Goal: Task Accomplishment & Management: Use online tool/utility

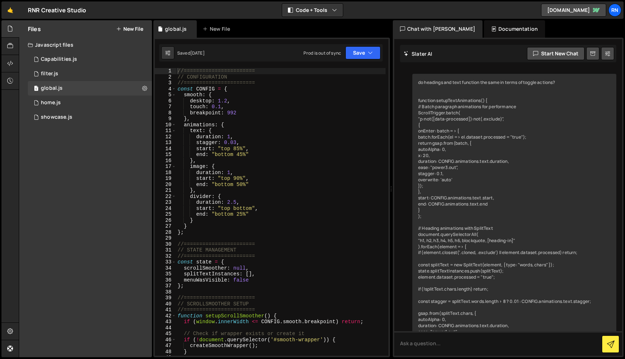
scroll to position [929, 0]
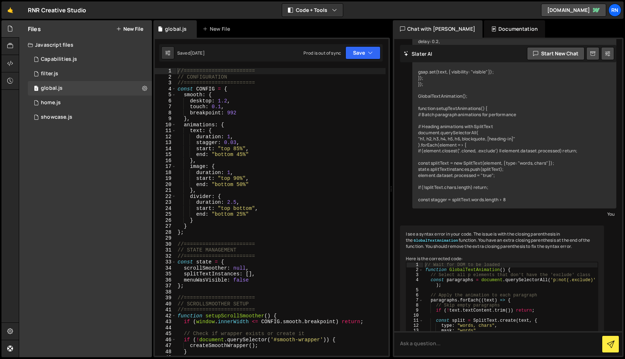
click at [249, 181] on div "//======================= // CONFIGURATION //======================= const CONF…" at bounding box center [280, 218] width 209 height 300
click at [240, 184] on div "//======================= // CONFIGURATION //======================= const CONF…" at bounding box center [280, 218] width 209 height 300
click at [270, 155] on div "//======================= // CONFIGURATION //======================= const CONF…" at bounding box center [280, 218] width 209 height 300
click at [237, 156] on div "//======================= // CONFIGURATION //======================= const CONF…" at bounding box center [280, 218] width 209 height 300
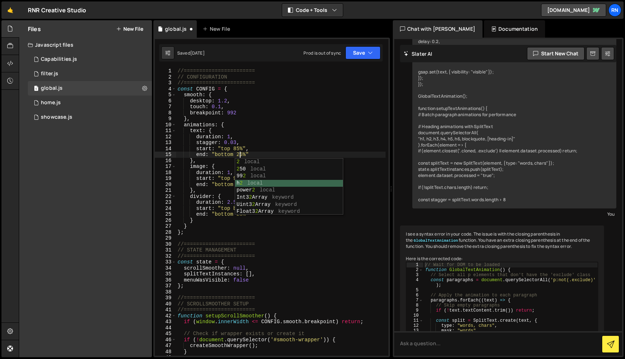
click at [237, 185] on div "2 local 2 50 local 99 2 local h 2 local power 2 local Int3 2 Array keyword Uint…" at bounding box center [289, 193] width 108 height 71
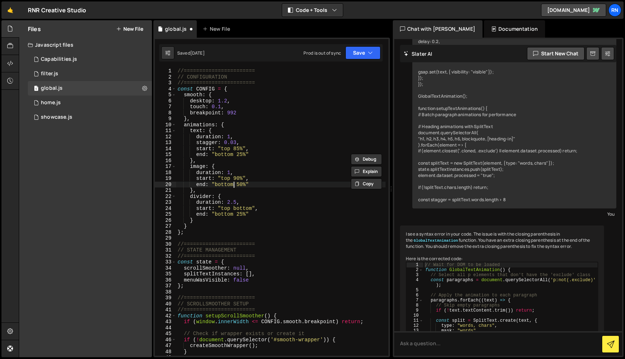
click at [235, 185] on div "//======================= // CONFIGURATION //======================= const CONF…" at bounding box center [280, 218] width 209 height 300
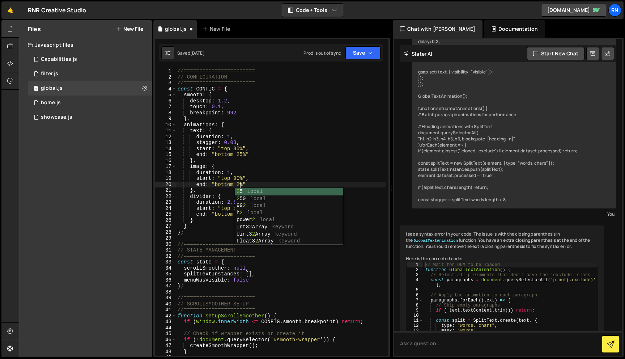
scroll to position [0, 4]
click at [233, 173] on div "//======================= // CONFIGURATION //======================= const CONF…" at bounding box center [280, 218] width 209 height 300
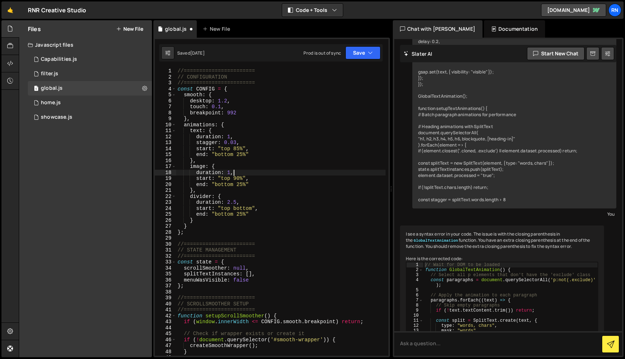
scroll to position [0, 4]
click at [235, 149] on div "//======================= // CONFIGURATION //======================= const CONF…" at bounding box center [280, 218] width 209 height 300
click at [236, 181] on div "//======================= // CONFIGURATION //======================= const CONF…" at bounding box center [280, 218] width 209 height 300
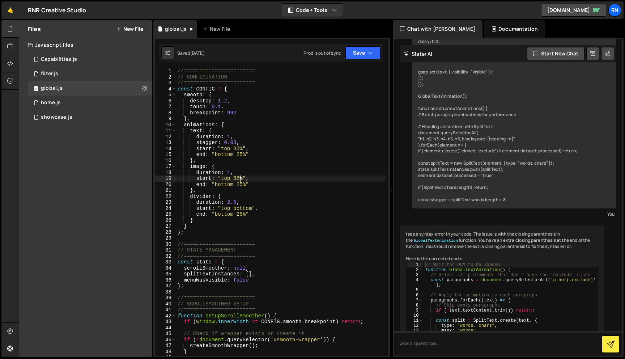
scroll to position [0, 4]
click at [353, 50] on button "Save" at bounding box center [363, 52] width 35 height 13
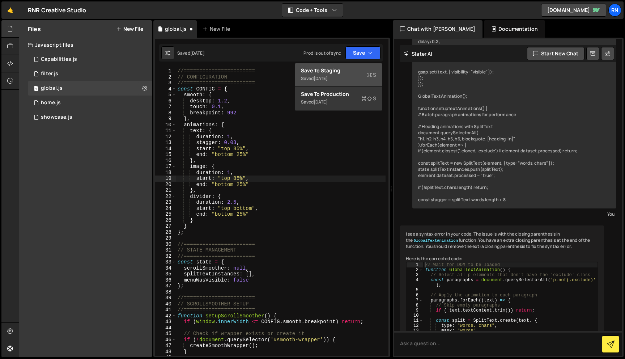
click at [347, 64] on button "Save to Staging S Saved [DATE]" at bounding box center [338, 75] width 87 height 24
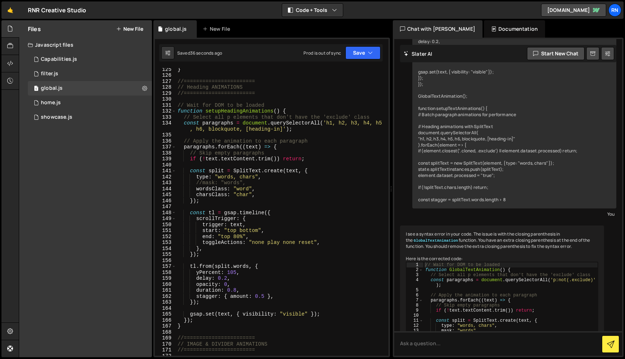
scroll to position [747, 0]
click at [234, 235] on div "} //======================= // Heading ANIMATIONS //======================= // …" at bounding box center [280, 217] width 209 height 300
click at [352, 51] on button "Save" at bounding box center [363, 52] width 35 height 13
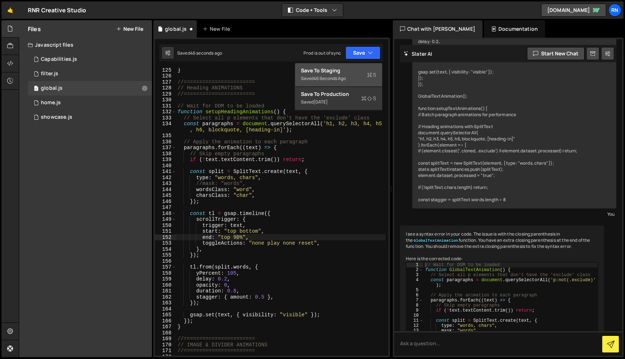
click at [344, 72] on div "Save to Staging S" at bounding box center [338, 70] width 75 height 7
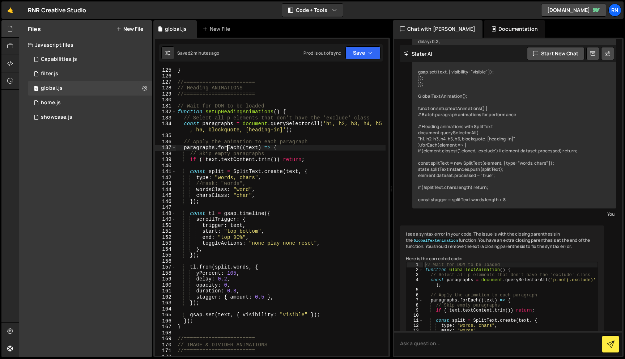
click at [226, 147] on div "} //======================= // Heading ANIMATIONS //======================= // …" at bounding box center [280, 217] width 209 height 300
type textarea "};"
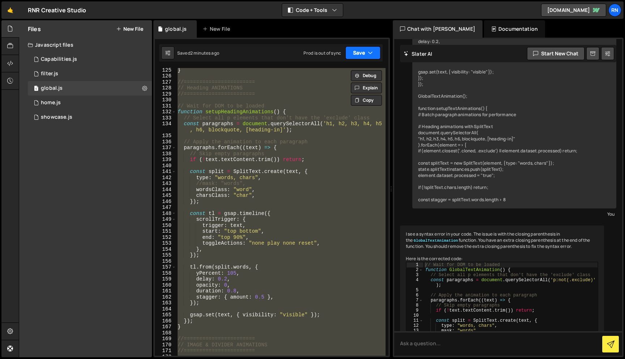
click at [367, 53] on button "Save" at bounding box center [363, 52] width 35 height 13
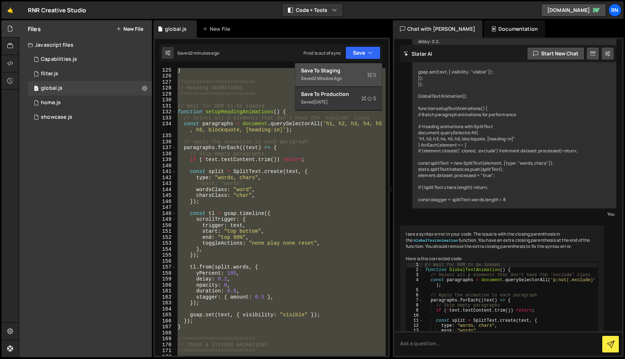
click at [320, 76] on div "2 minutes ago" at bounding box center [328, 78] width 28 height 6
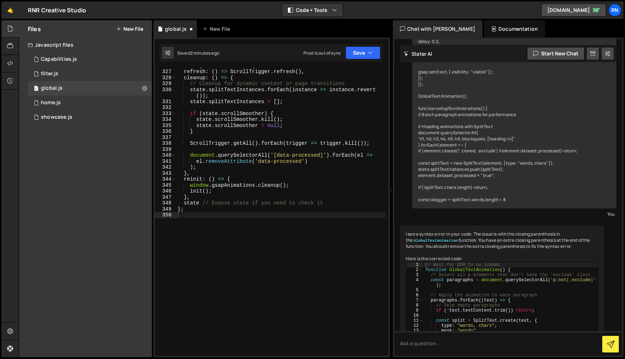
scroll to position [1993, 0]
click at [55, 97] on div "1 home.js 0" at bounding box center [90, 103] width 124 height 14
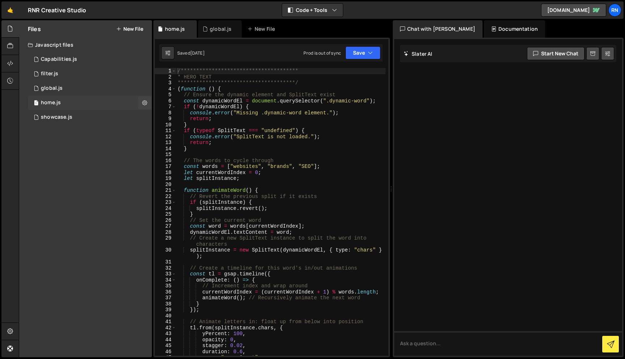
scroll to position [0, 0]
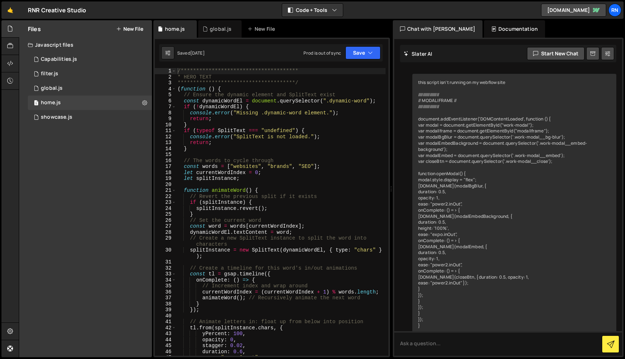
click at [232, 162] on div "**********" at bounding box center [280, 218] width 209 height 300
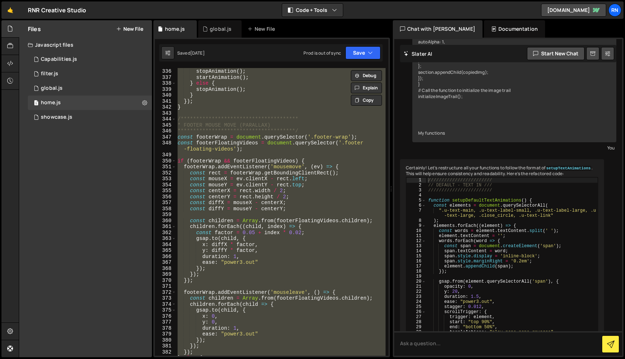
scroll to position [2077, 0]
click at [238, 134] on div "**********" at bounding box center [280, 212] width 209 height 300
type textarea "**********"
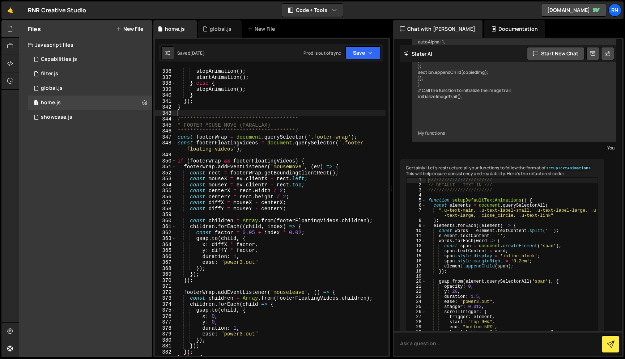
click at [244, 114] on div "**********" at bounding box center [280, 212] width 209 height 300
type textarea "}"
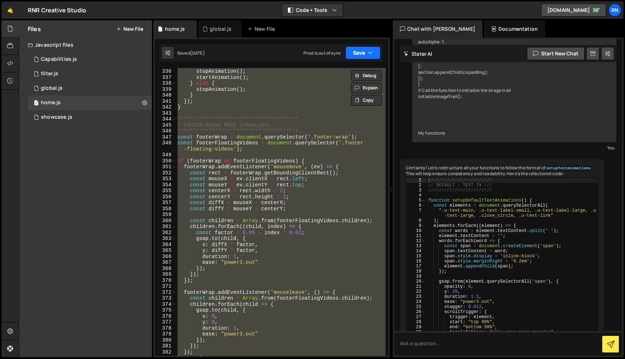
click at [351, 49] on button "Save" at bounding box center [363, 52] width 35 height 13
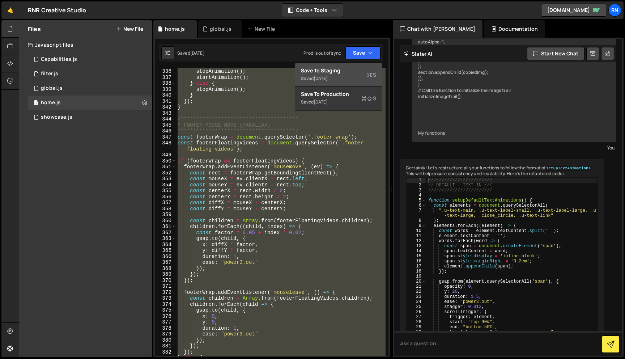
click at [339, 70] on div "Save to Staging S" at bounding box center [338, 70] width 75 height 7
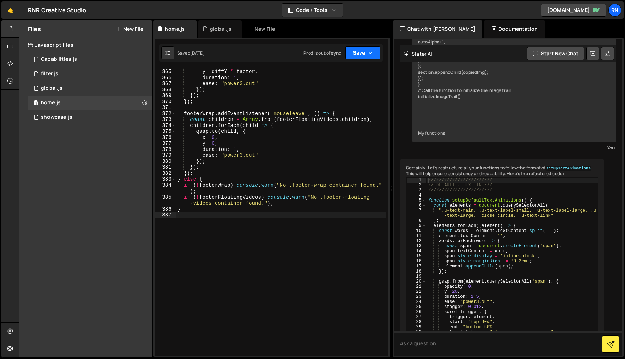
click at [355, 55] on button "Save" at bounding box center [363, 52] width 35 height 13
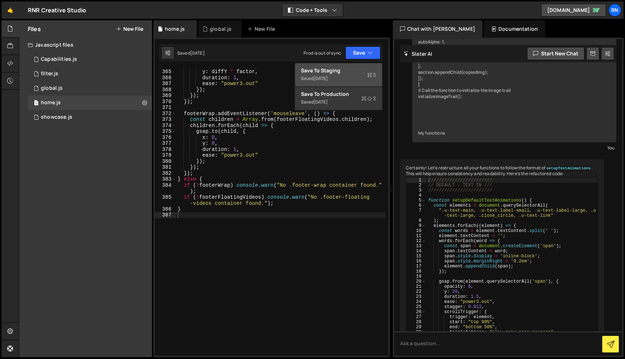
click at [318, 72] on div "Save to Staging S" at bounding box center [338, 70] width 75 height 7
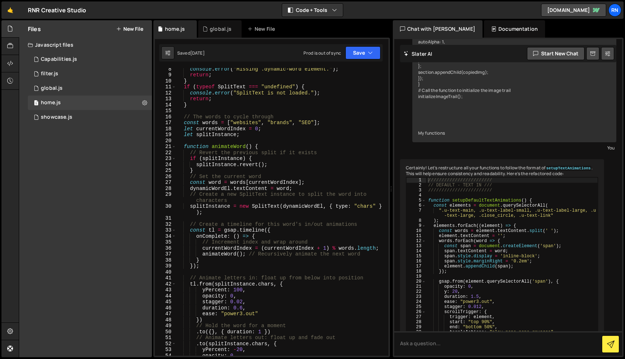
scroll to position [0, 0]
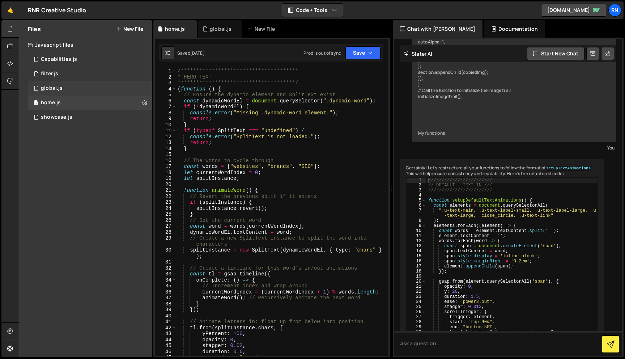
click at [74, 92] on div "1 global.js 0" at bounding box center [90, 88] width 124 height 14
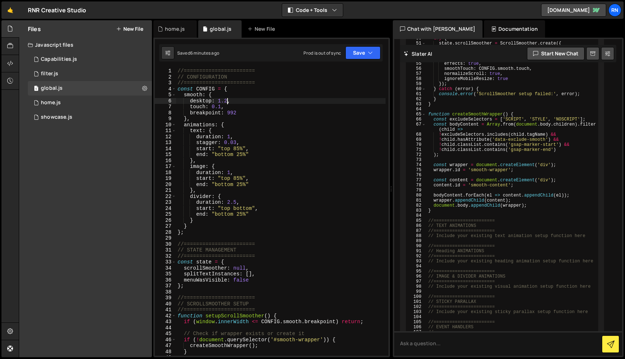
click at [227, 101] on div "//======================= // CONFIGURATION //======================= const CONF…" at bounding box center [280, 218] width 209 height 300
click at [369, 59] on button "Save" at bounding box center [363, 52] width 35 height 13
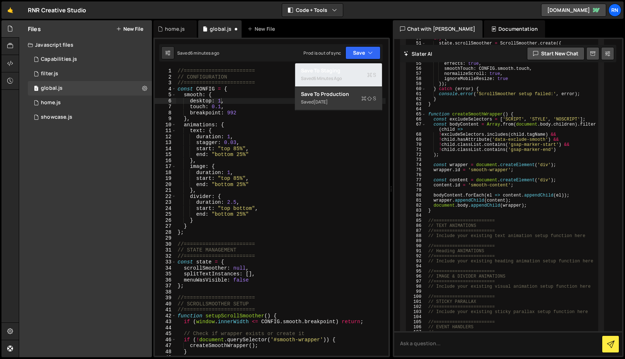
click at [340, 76] on div "6 minutes ago" at bounding box center [328, 78] width 28 height 6
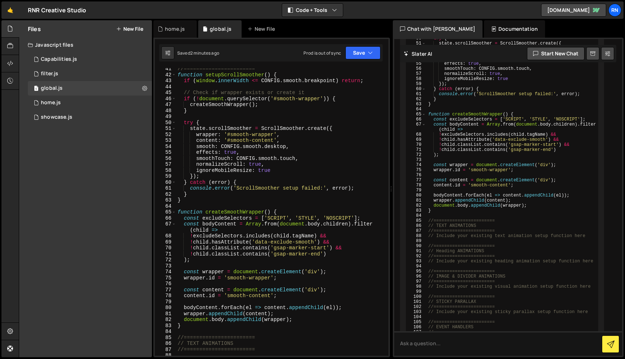
scroll to position [246, 0]
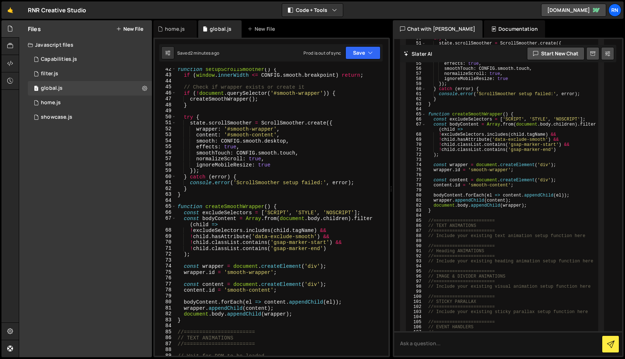
click at [246, 148] on div "function setupScrollSmoother ( ) { if ( window . innerWidth <= CONFIG . smooth …" at bounding box center [280, 216] width 209 height 300
type textarea "};"
